Goal: Find specific page/section: Find specific page/section

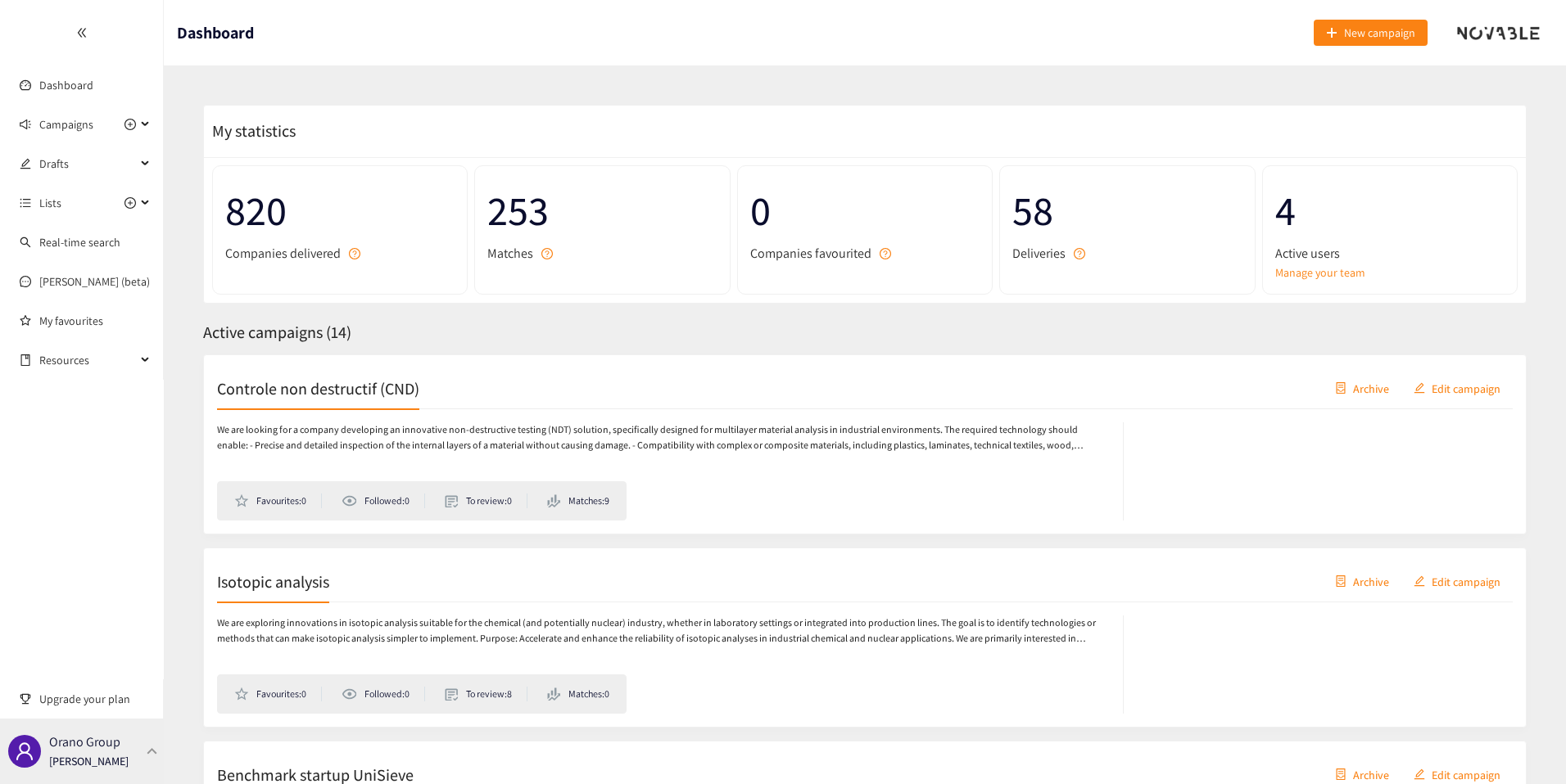
click at [110, 734] on p "Orano Group" at bounding box center [84, 742] width 71 height 21
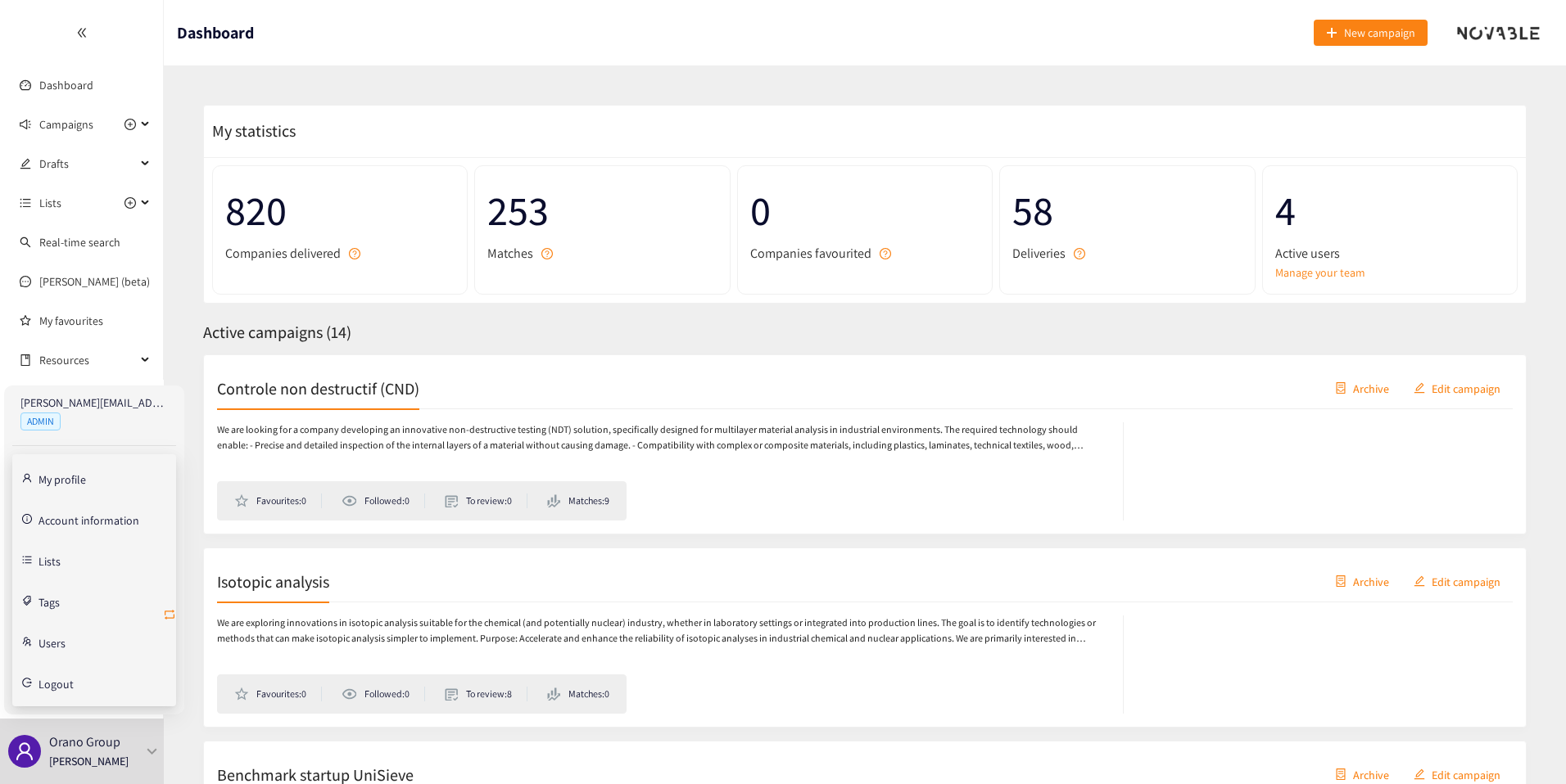
click at [169, 613] on icon "retweet" at bounding box center [169, 615] width 13 height 13
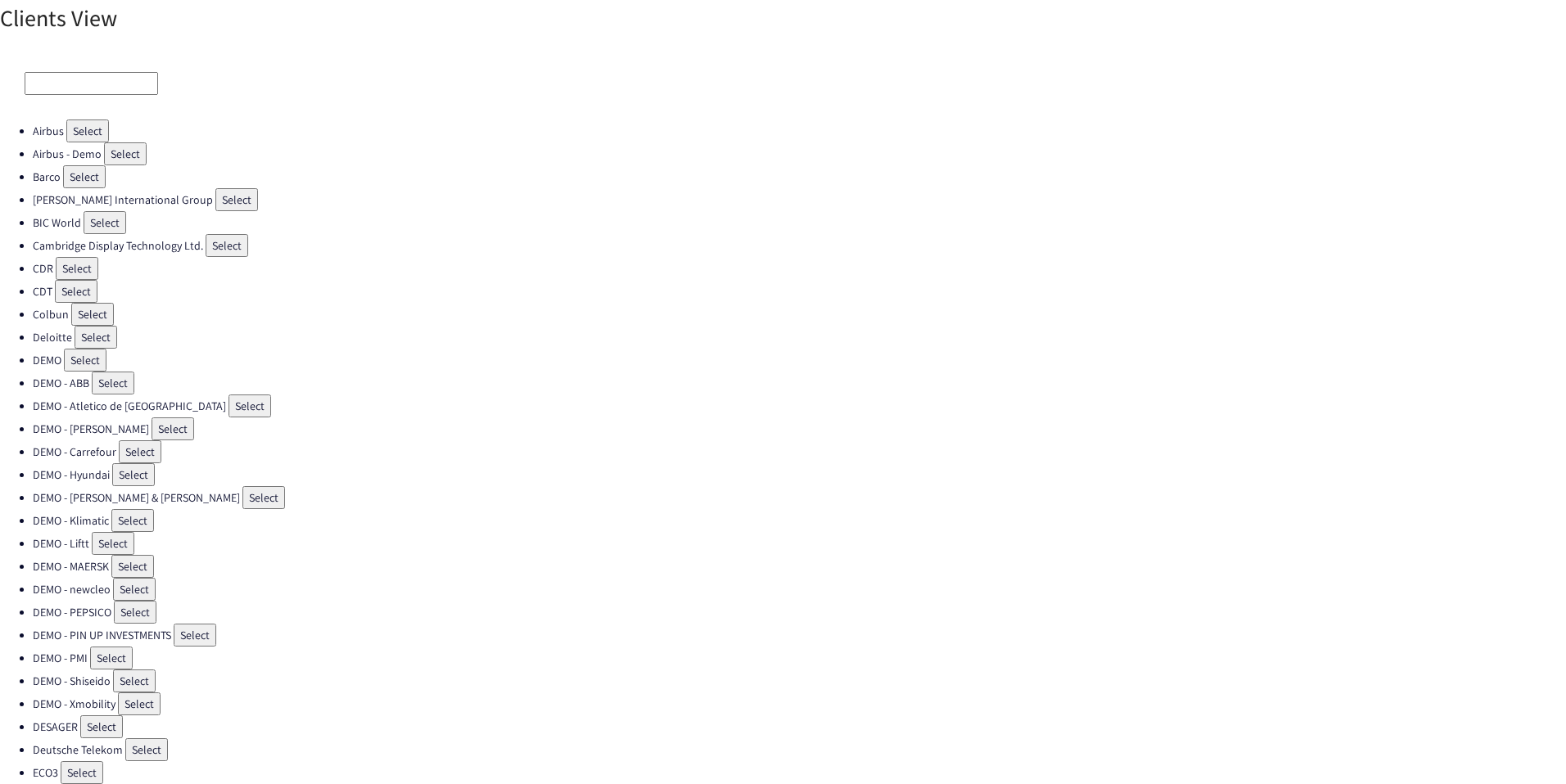
click at [120, 84] on input at bounding box center [91, 83] width 133 height 23
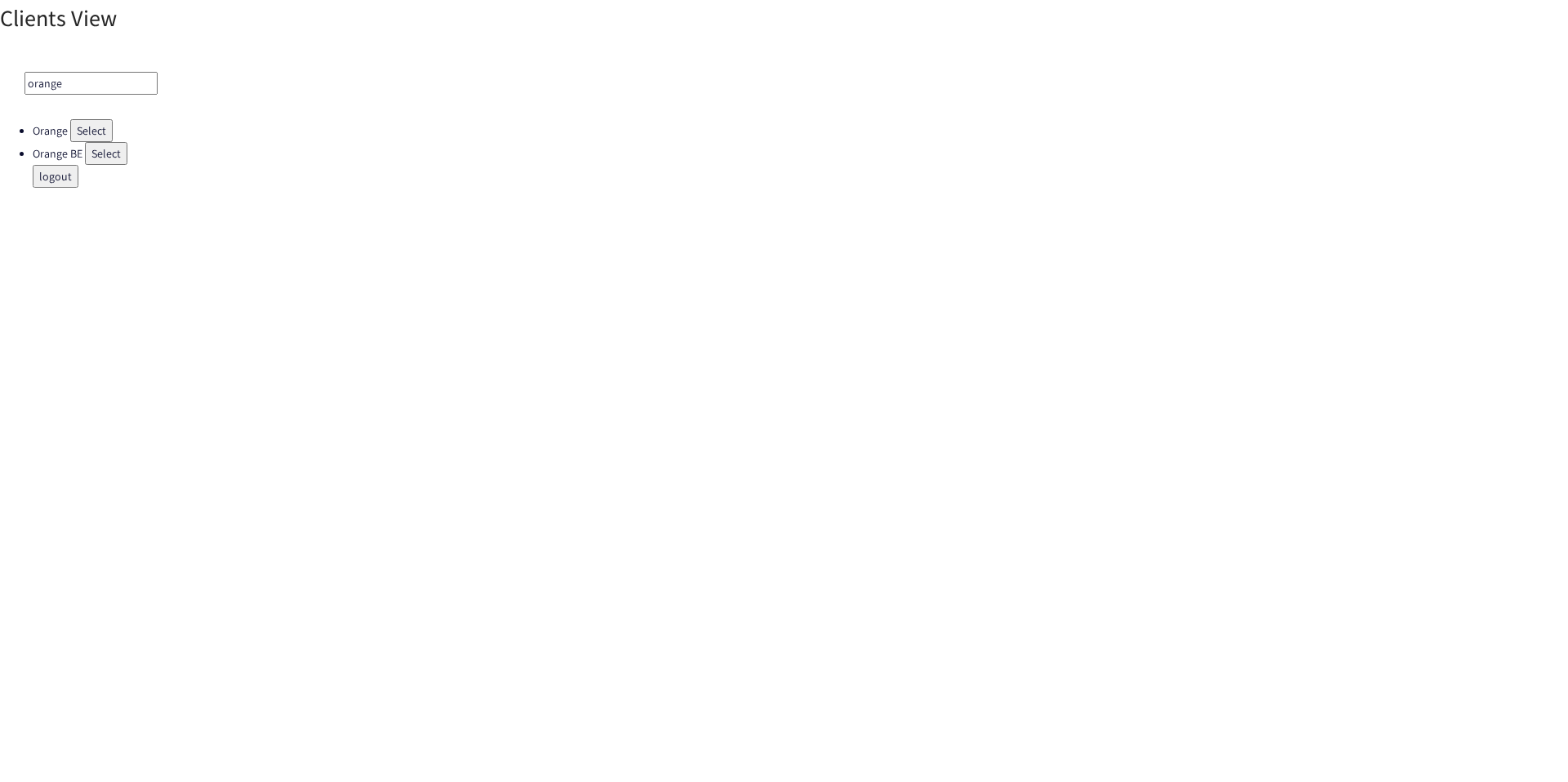
type input "orange"
click at [100, 125] on button "Select" at bounding box center [91, 130] width 42 height 23
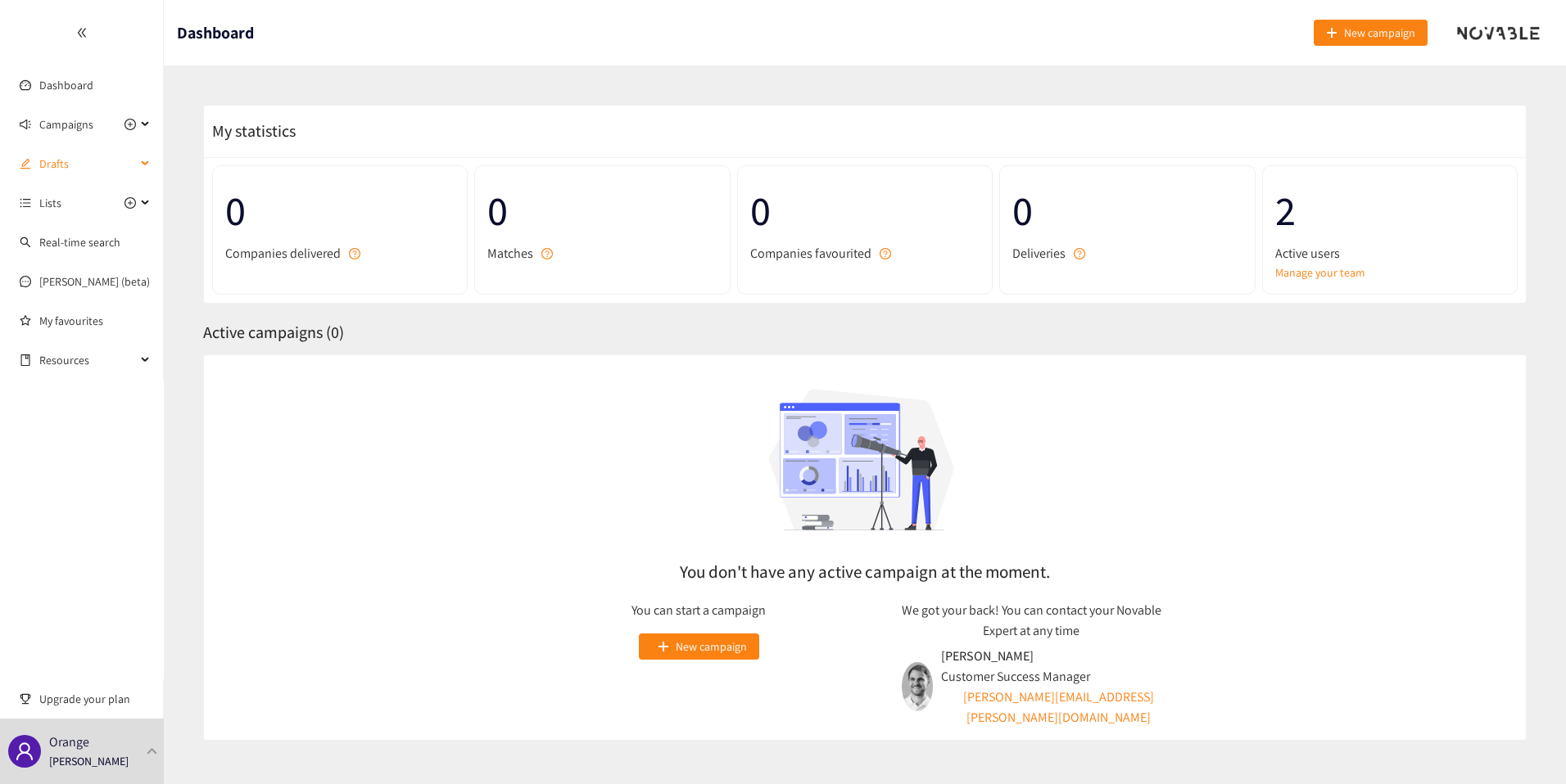
click at [64, 159] on span "Drafts" at bounding box center [88, 164] width 97 height 33
click at [68, 210] on link "Campaign Title" at bounding box center [76, 203] width 73 height 15
